Goal: Task Accomplishment & Management: Use online tool/utility

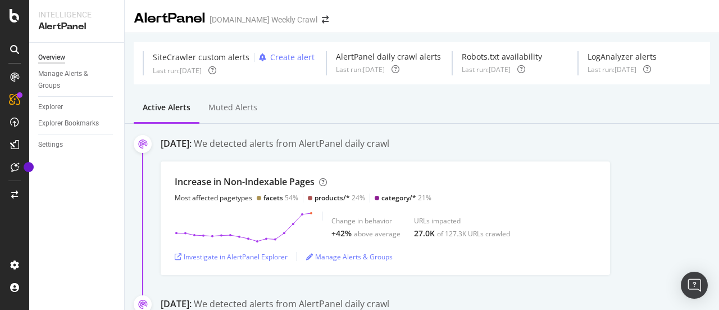
scroll to position [639, 0]
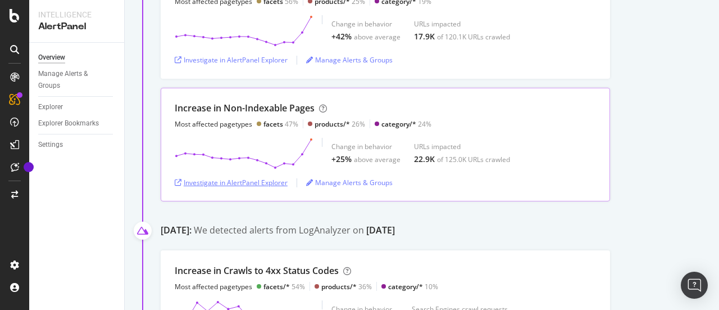
click at [262, 179] on div "Investigate in AlertPanel Explorer" at bounding box center [231, 183] width 113 height 10
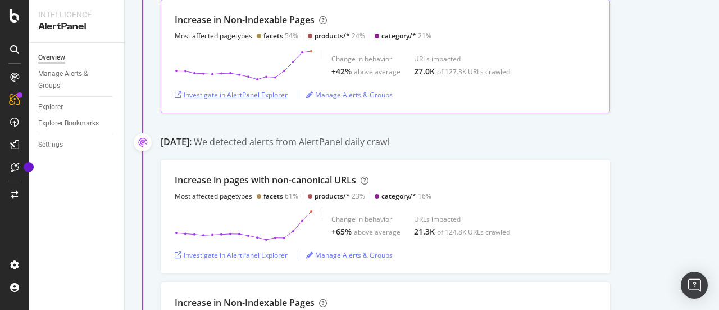
scroll to position [161, 0]
click at [256, 91] on div "Investigate in AlertPanel Explorer" at bounding box center [231, 95] width 113 height 10
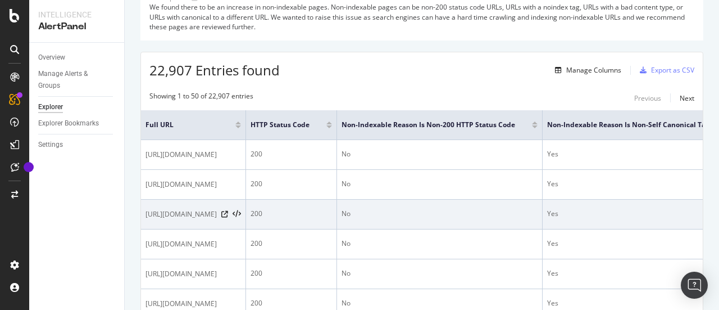
scroll to position [119, 0]
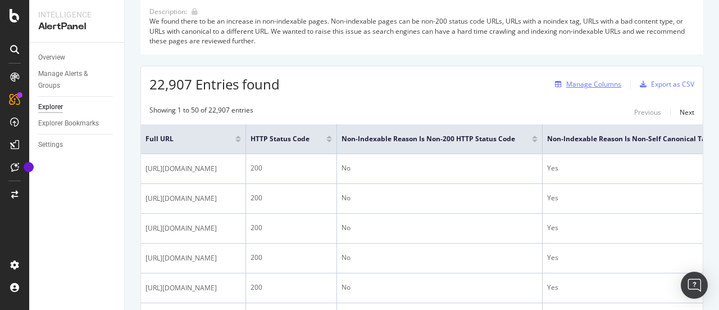
click at [567, 83] on div "Manage Columns" at bounding box center [594, 84] width 55 height 10
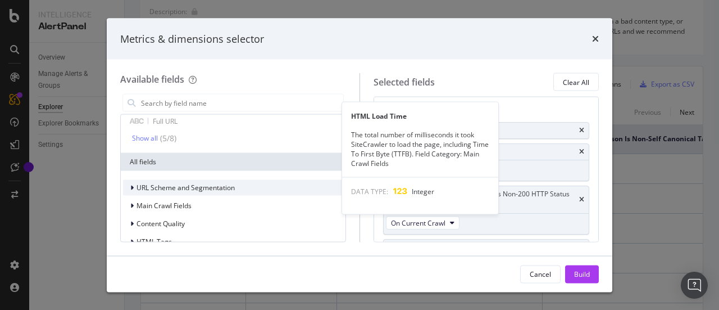
scroll to position [83, 0]
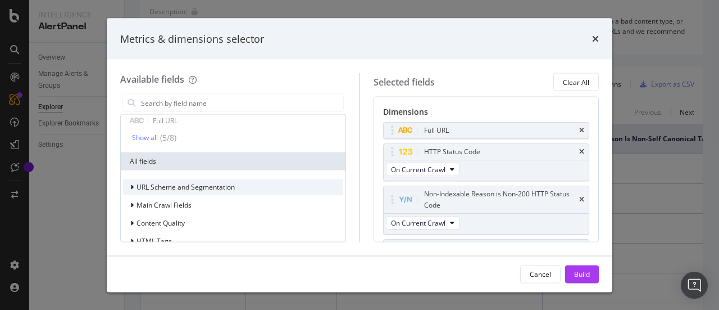
click at [172, 190] on span "URL Scheme and Segmentation" at bounding box center [186, 187] width 98 height 10
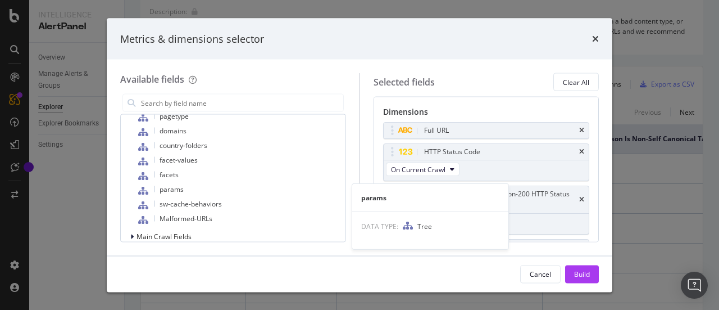
scroll to position [397, 0]
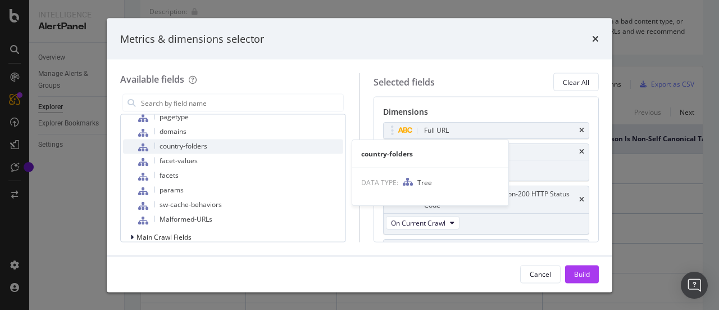
click at [182, 142] on span "country-folders" at bounding box center [184, 146] width 48 height 10
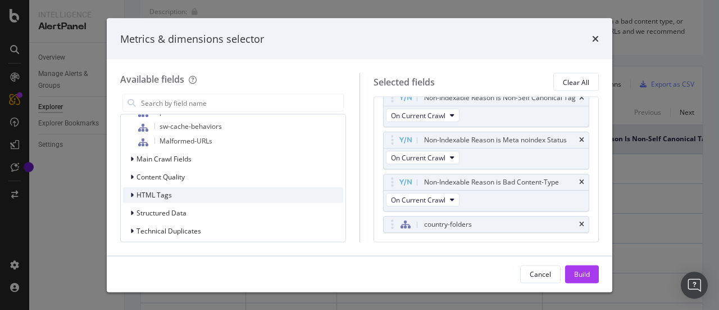
scroll to position [487, 0]
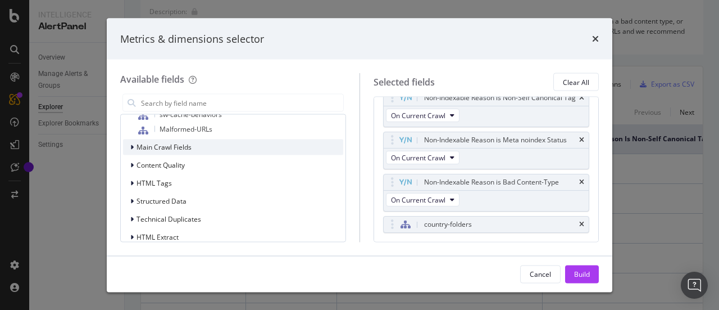
click at [165, 147] on span "Main Crawl Fields" at bounding box center [164, 147] width 55 height 10
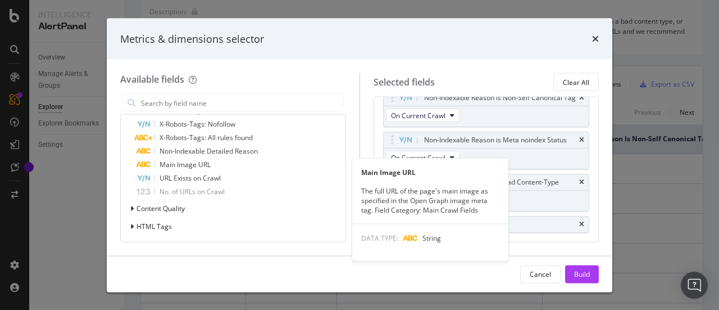
scroll to position [873, 0]
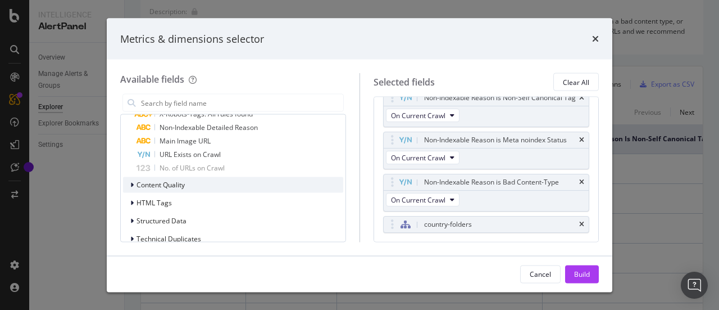
click at [170, 187] on span "Content Quality" at bounding box center [161, 185] width 48 height 10
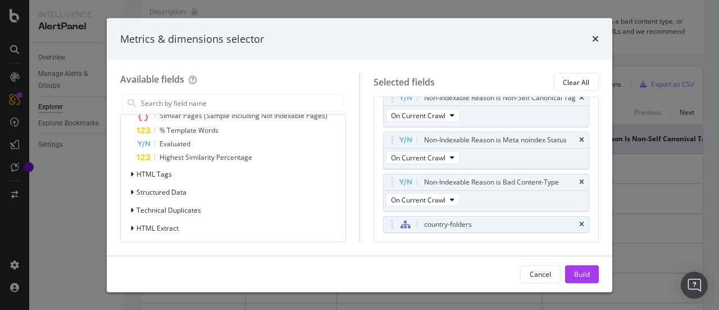
scroll to position [1052, 0]
click at [166, 223] on span "HTML Extract" at bounding box center [158, 228] width 42 height 10
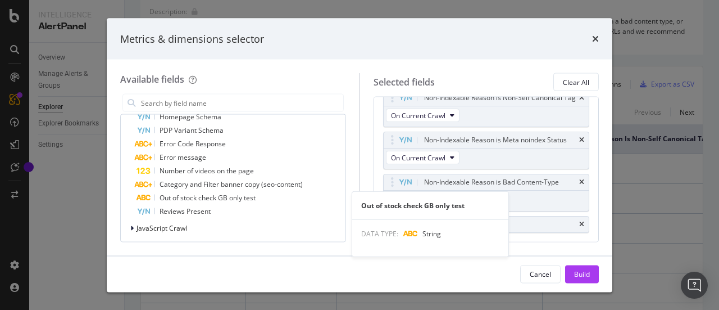
scroll to position [1283, 0]
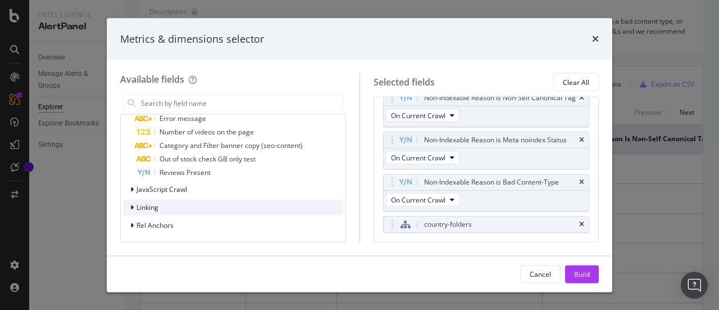
click at [166, 207] on div "Linking" at bounding box center [233, 208] width 220 height 16
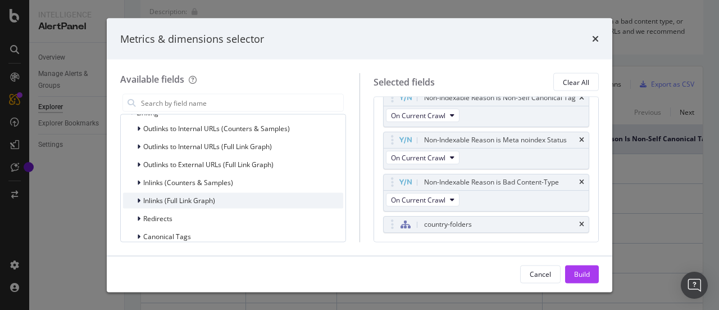
scroll to position [1381, 0]
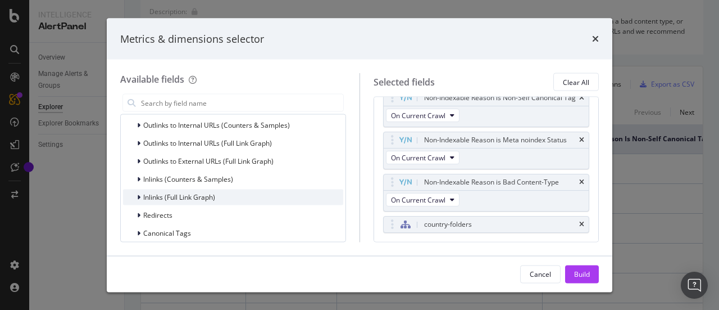
click at [197, 193] on span "Inlinks (Full Link Graph)" at bounding box center [179, 197] width 72 height 10
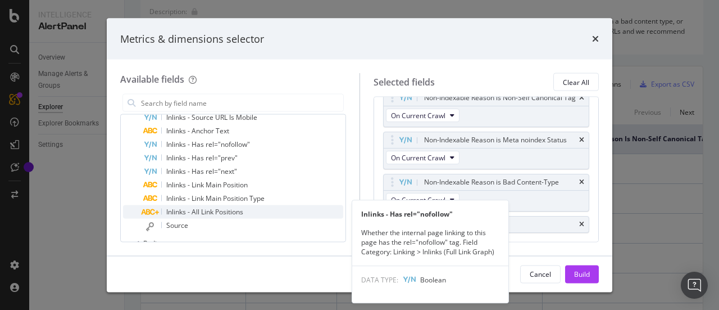
scroll to position [1412, 0]
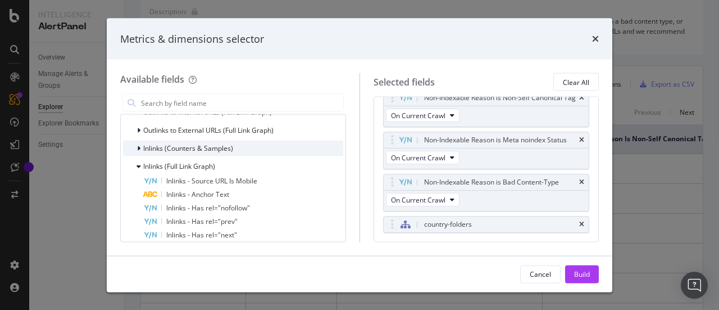
click at [201, 144] on span "Inlinks (Counters & Samples)" at bounding box center [188, 148] width 90 height 10
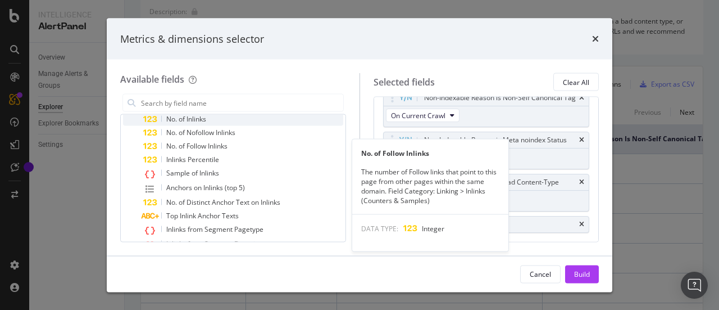
scroll to position [1456, 0]
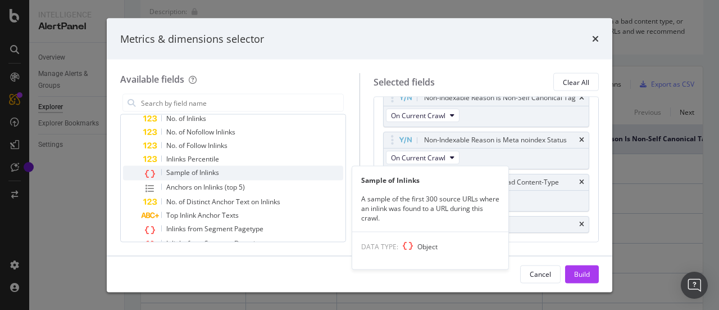
click at [199, 172] on span "Sample of Inlinks" at bounding box center [192, 172] width 53 height 10
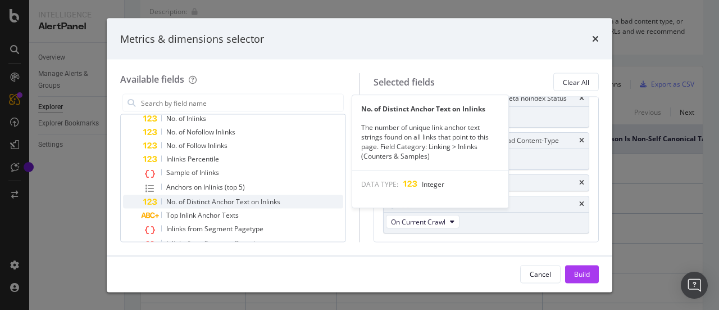
scroll to position [1474, 0]
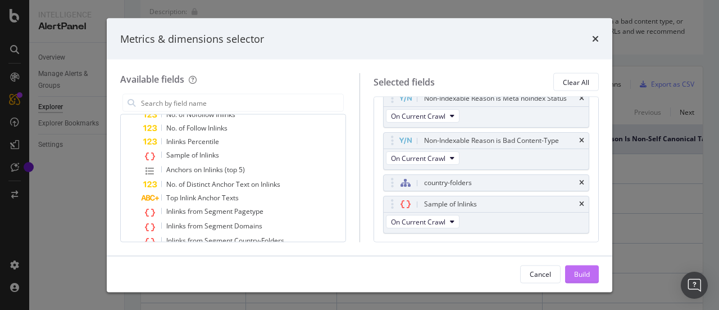
click at [587, 276] on div "Build" at bounding box center [582, 274] width 16 height 10
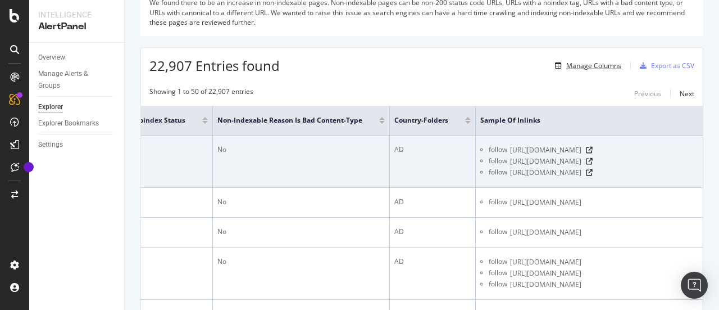
scroll to position [0, 945]
drag, startPoint x: 446, startPoint y: 151, endPoint x: 461, endPoint y: 160, distance: 17.2
click at [489, 156] on div "follow [URL][DOMAIN_NAME]" at bounding box center [594, 149] width 210 height 11
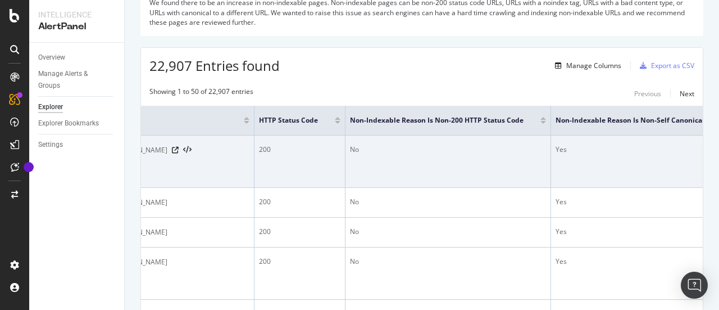
scroll to position [0, 0]
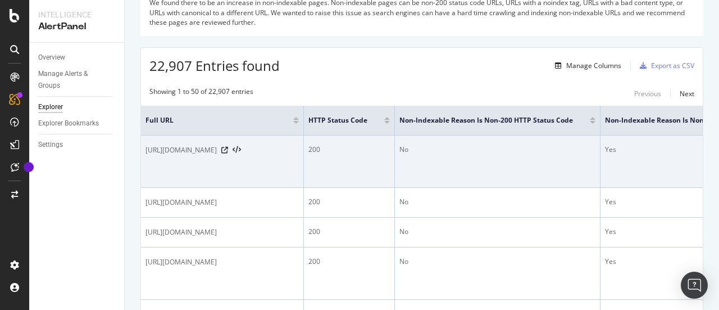
click at [304, 167] on td "[URL][DOMAIN_NAME]" at bounding box center [222, 161] width 163 height 52
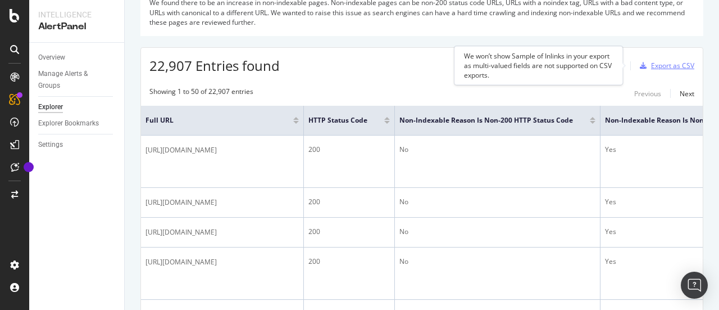
click at [641, 65] on div "button" at bounding box center [644, 65] width 16 height 7
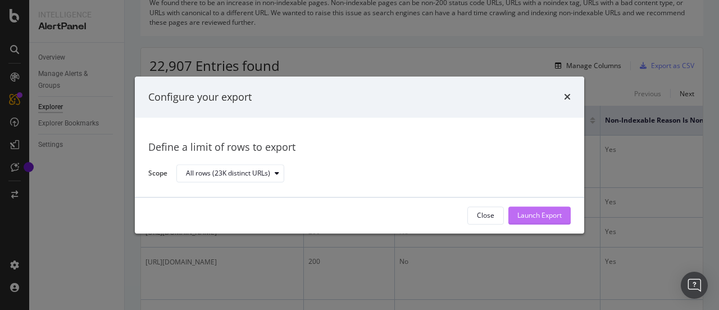
click at [527, 215] on div "Launch Export" at bounding box center [540, 216] width 44 height 10
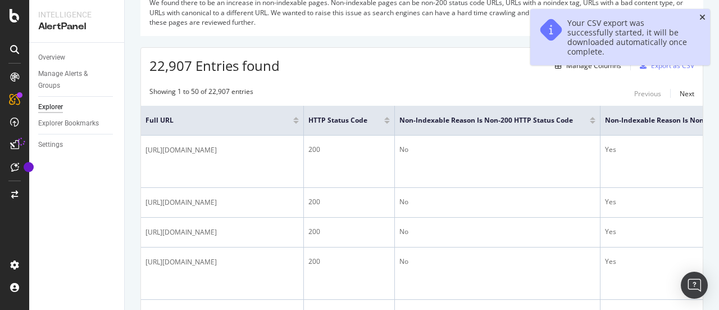
click at [703, 16] on icon "close toast" at bounding box center [703, 17] width 6 height 8
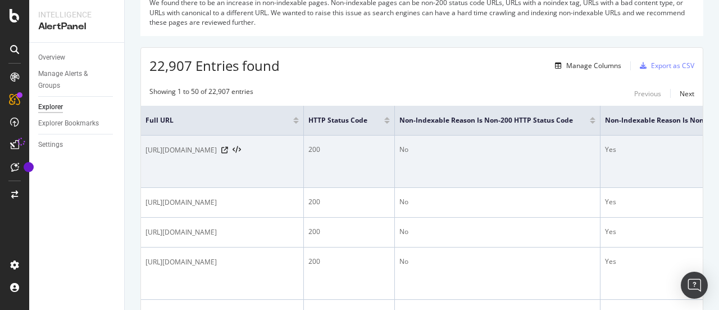
click at [601, 187] on td "No" at bounding box center [498, 161] width 206 height 52
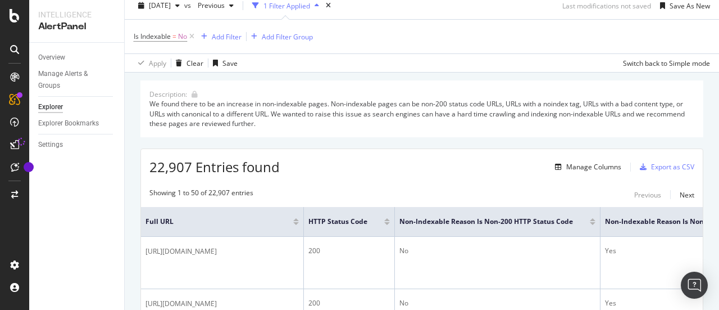
scroll to position [37, 0]
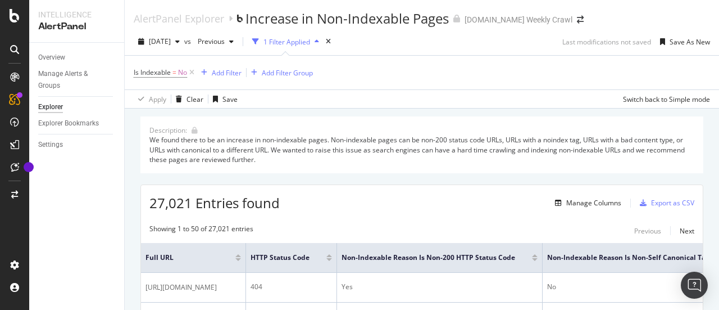
click at [1, 238] on div at bounding box center [14, 155] width 29 height 310
